Goal: Complete application form

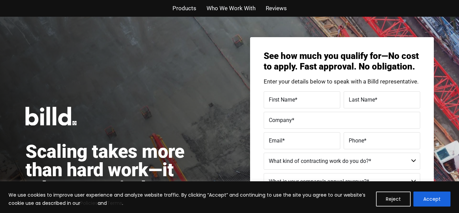
click at [293, 102] on span "First Name" at bounding box center [282, 99] width 26 height 6
click at [293, 102] on input "First Name *" at bounding box center [302, 99] width 77 height 17
click at [298, 106] on input "First Name *" at bounding box center [302, 99] width 77 height 17
type input "[PERSON_NAME]"
type input "Heft"
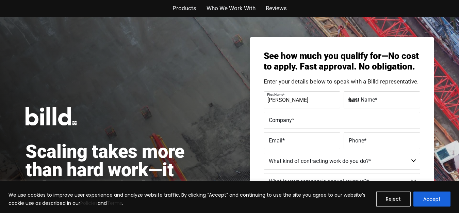
type input "[EMAIL_ADDRESS][DOMAIN_NAME]"
type input "[PHONE_NUMBER]"
click at [321, 120] on label "Company *" at bounding box center [342, 120] width 146 height 10
click at [321, 120] on input "Company *" at bounding box center [342, 120] width 156 height 17
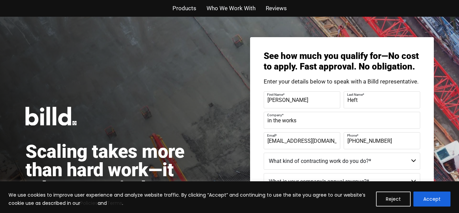
type input "in the works"
click at [382, 156] on select "Commercial Commercial and Residential Residential Not a Contractor" at bounding box center [342, 160] width 156 height 17
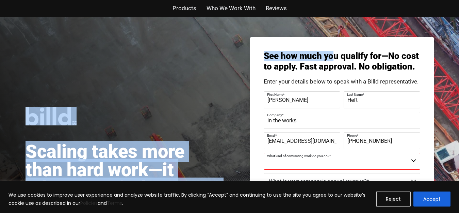
drag, startPoint x: 333, startPoint y: 41, endPoint x: 241, endPoint y: 67, distance: 95.1
click at [241, 67] on div "Scaling takes more than hard work—it takes a capital strategy built for constru…" at bounding box center [229, 169] width 459 height 305
click at [415, 159] on select "Commercial Commercial and Residential Residential Not a Contractor" at bounding box center [342, 160] width 156 height 17
select select "Not a Contractor"
click at [264, 152] on select "Commercial Commercial and Residential Residential Not a Contractor" at bounding box center [342, 160] width 156 height 17
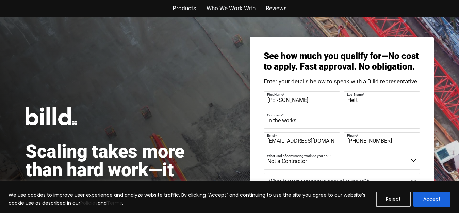
click at [421, 39] on div "See how much you qualify for—No cost to apply. Fast approval. No obligation. En…" at bounding box center [342, 169] width 184 height 264
drag, startPoint x: 421, startPoint y: 39, endPoint x: 387, endPoint y: 47, distance: 34.3
click at [387, 47] on div "See how much you qualify for—No cost to apply. Fast approval. No obligation. En…" at bounding box center [342, 169] width 184 height 264
click at [192, 7] on span "Products" at bounding box center [184, 8] width 24 height 10
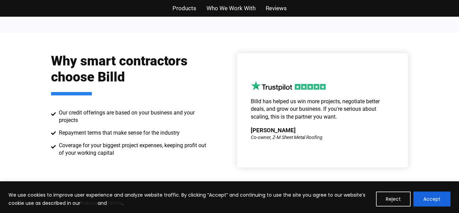
scroll to position [1001, 0]
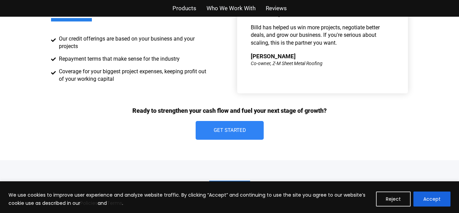
click at [458, 108] on div "Why smart contractors choose Billd Our credit offerings are based on your busin…" at bounding box center [229, 59] width 459 height 201
drag, startPoint x: 458, startPoint y: 108, endPoint x: 464, endPoint y: 124, distance: 17.8
click at [458, 124] on html "We use cookies to improve user experience and analyze website traffic. By click…" at bounding box center [229, 47] width 459 height 2097
